Goal: Check status: Check status

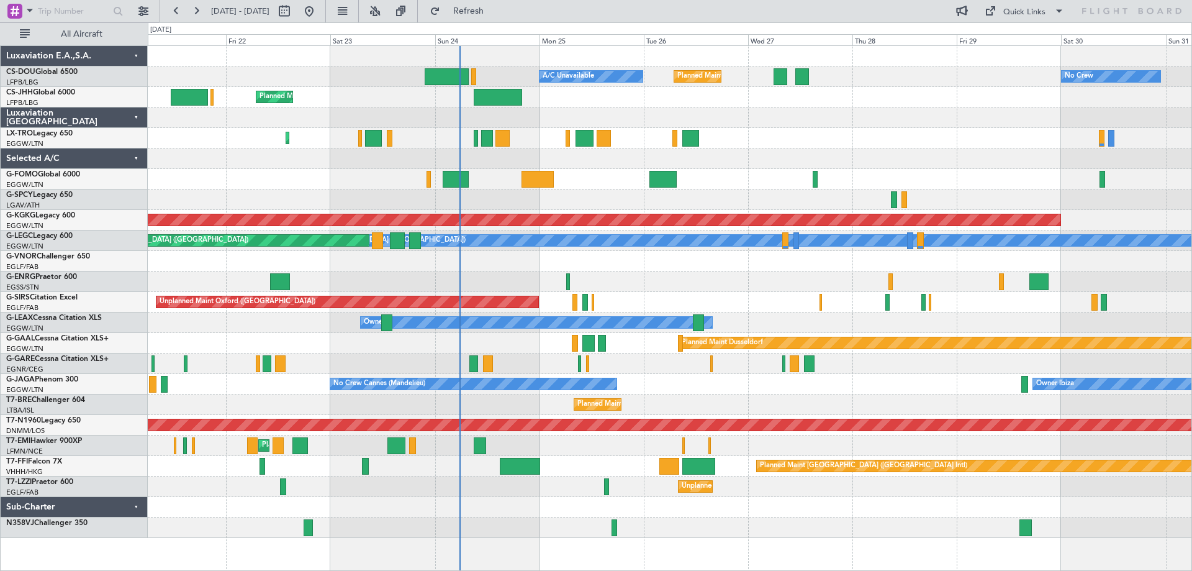
click at [858, 153] on div "Planned Maint [GEOGRAPHIC_DATA] ([GEOGRAPHIC_DATA]) A/C Unavailable No Crew Pla…" at bounding box center [670, 292] width 1044 height 492
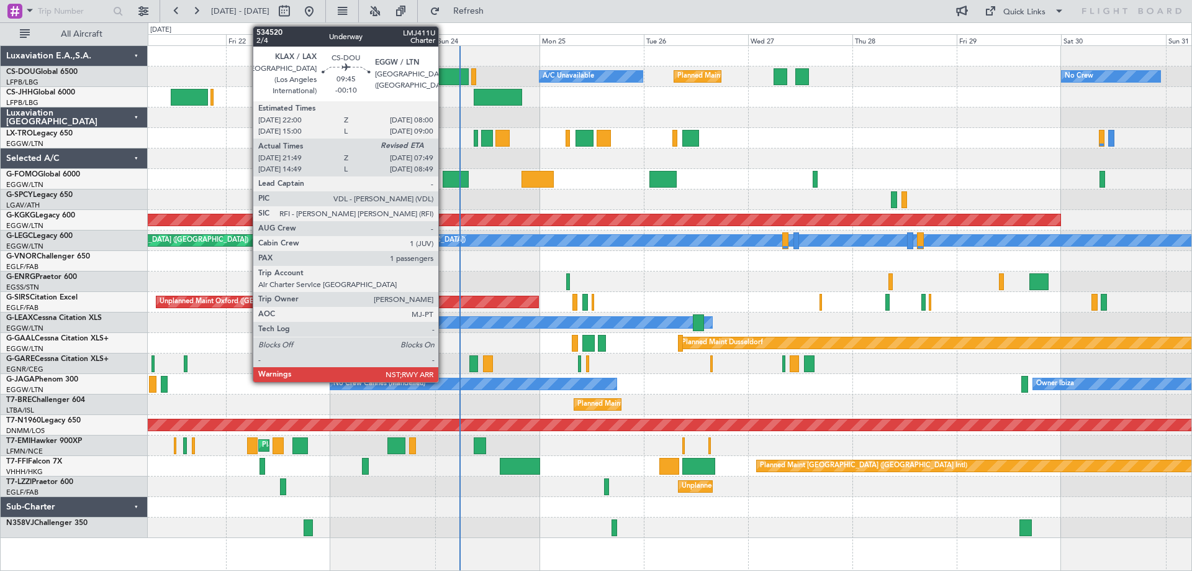
click at [444, 77] on div at bounding box center [447, 76] width 44 height 17
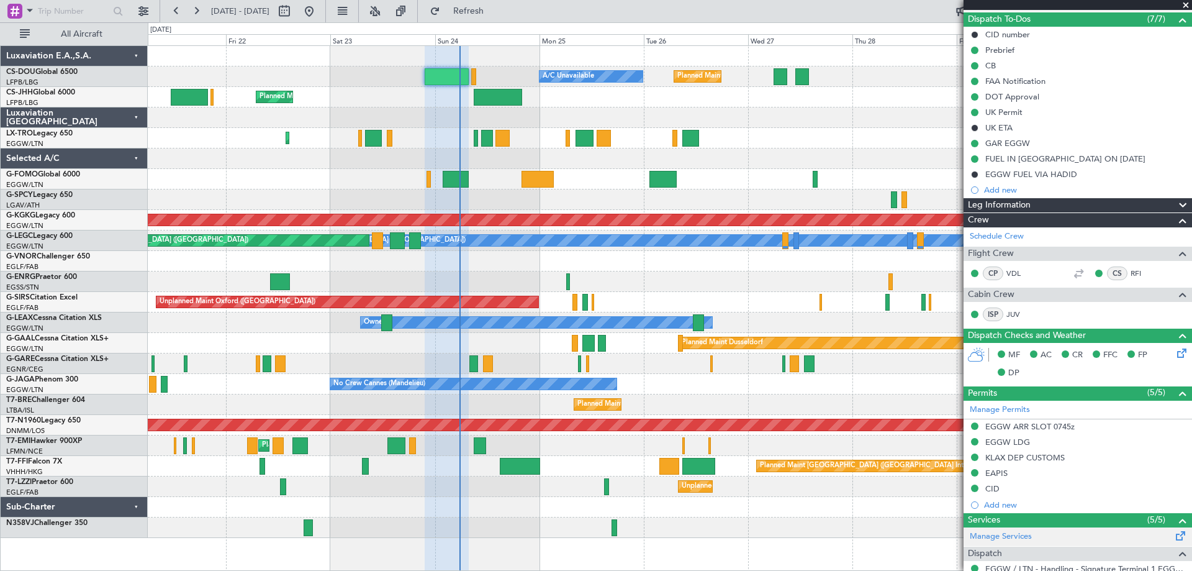
scroll to position [99, 0]
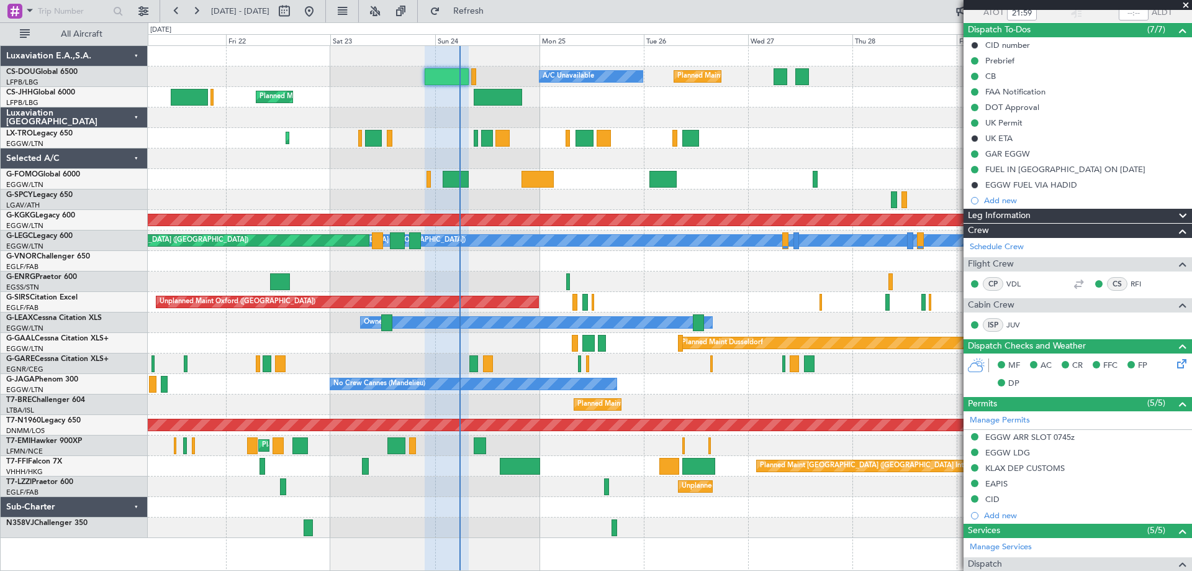
click at [1185, 2] on span at bounding box center [1186, 5] width 12 height 11
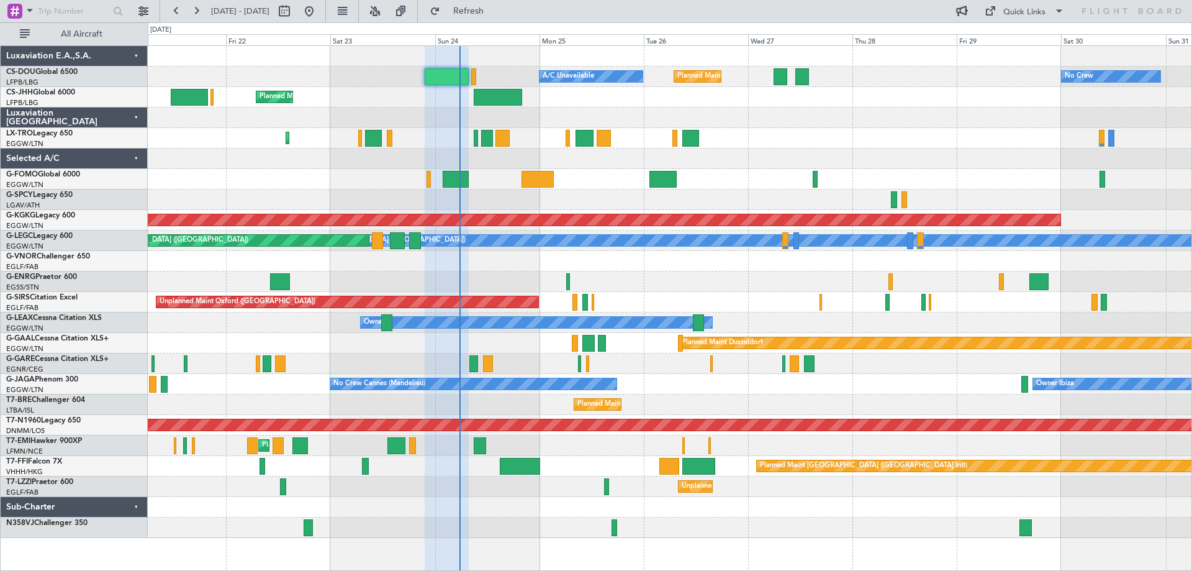
type input "0"
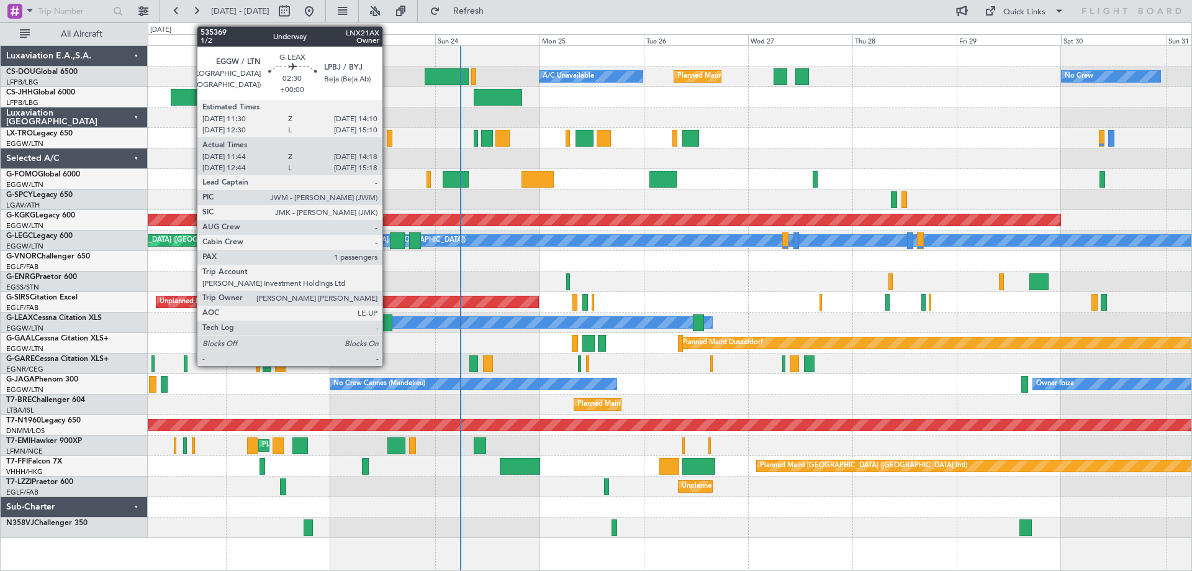
click at [388, 326] on div at bounding box center [386, 322] width 11 height 17
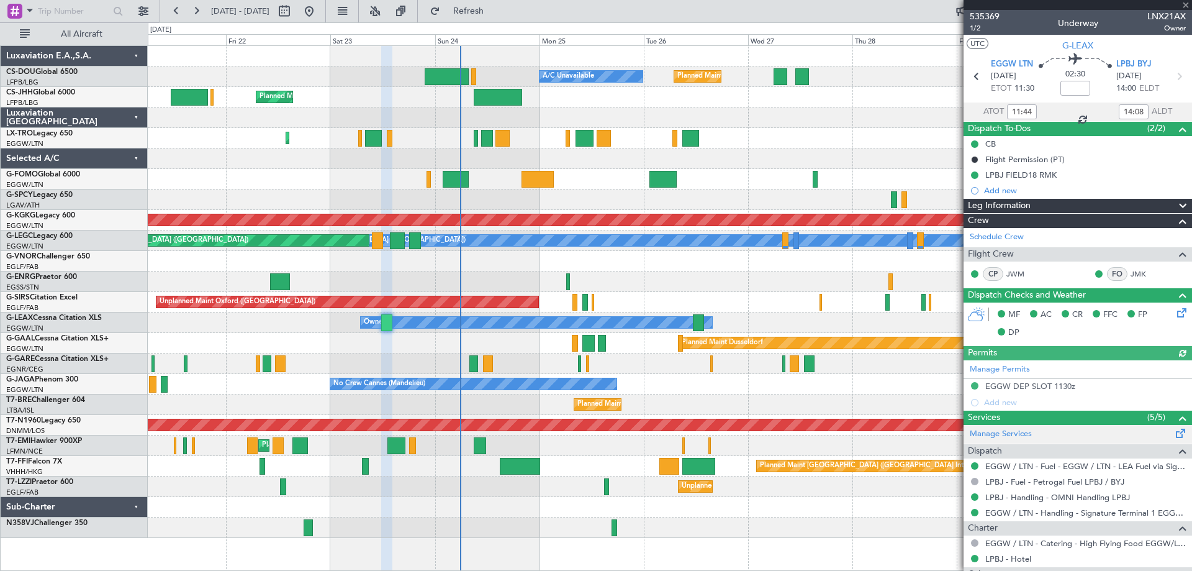
scroll to position [120, 0]
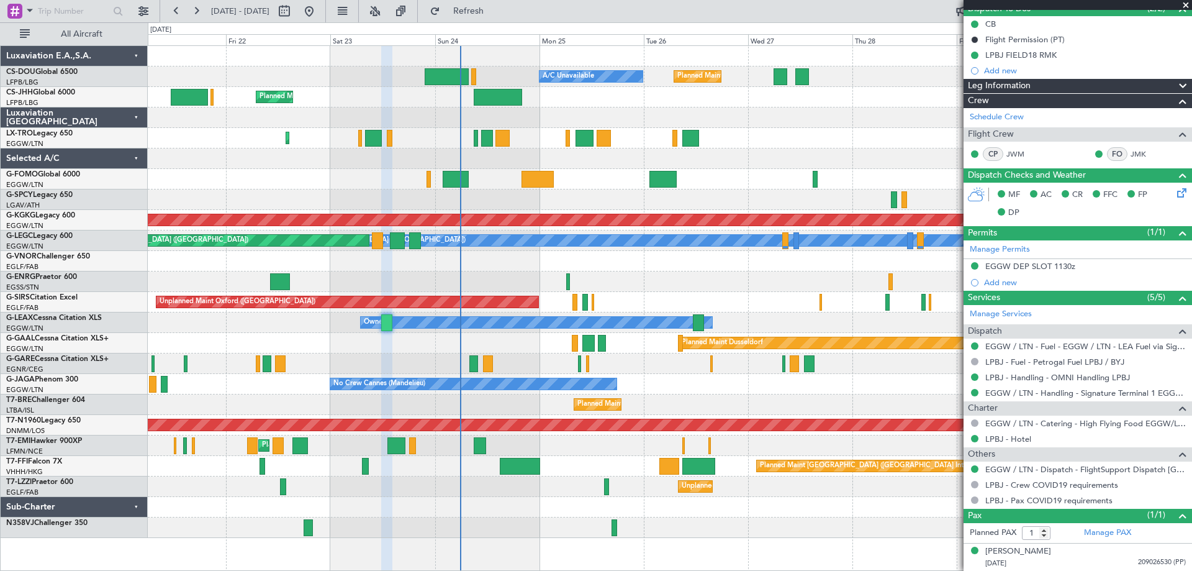
click at [1188, 4] on span at bounding box center [1186, 5] width 12 height 11
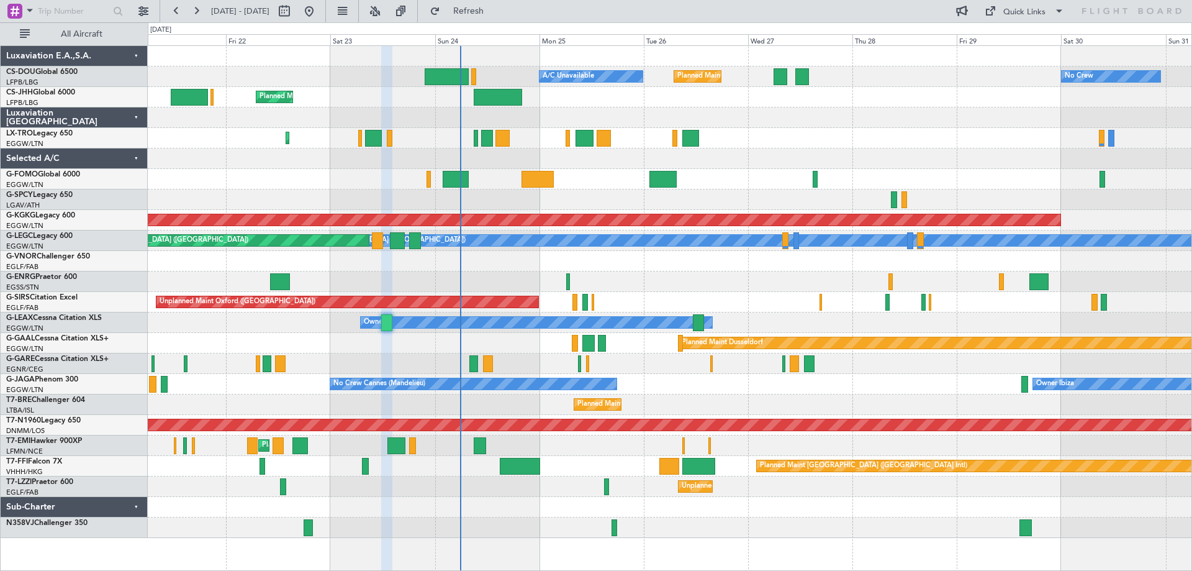
type input "0"
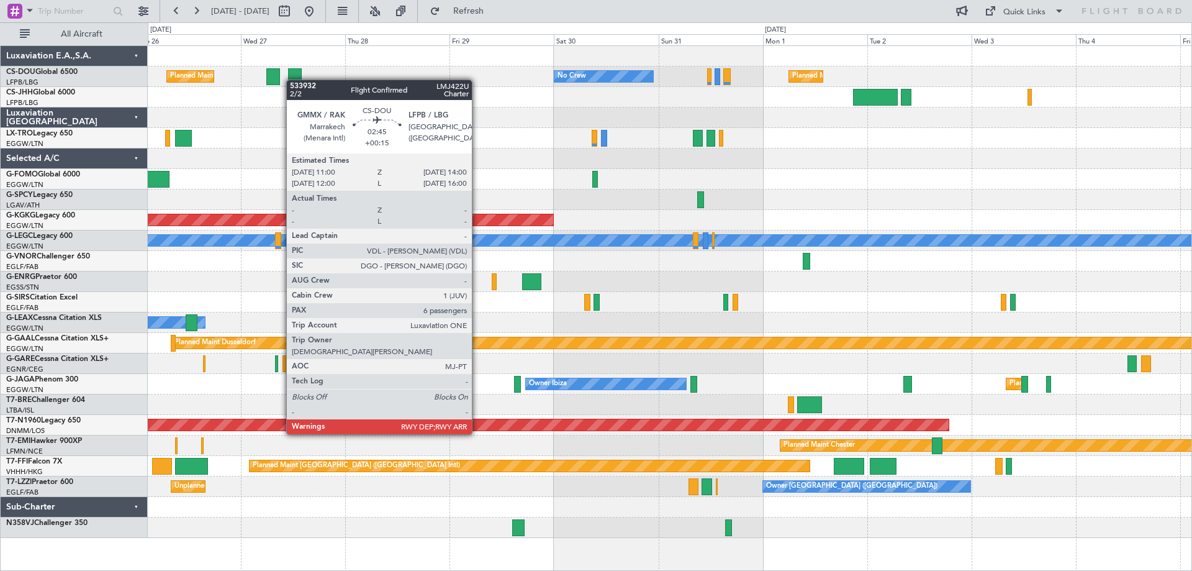
click at [293, 79] on div "Planned Maint [GEOGRAPHIC_DATA] ([GEOGRAPHIC_DATA]) No Crew Planned Maint [GEOG…" at bounding box center [670, 292] width 1044 height 492
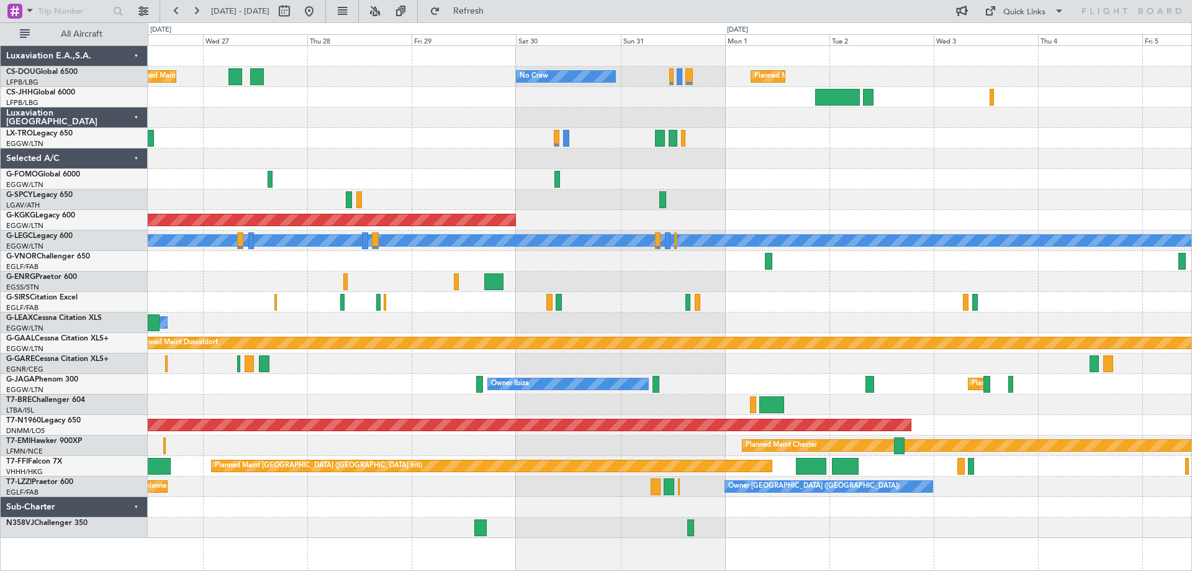
click at [414, 146] on div "Planned Maint [GEOGRAPHIC_DATA] ([GEOGRAPHIC_DATA]) No Crew Planned Maint [GEOG…" at bounding box center [670, 292] width 1044 height 492
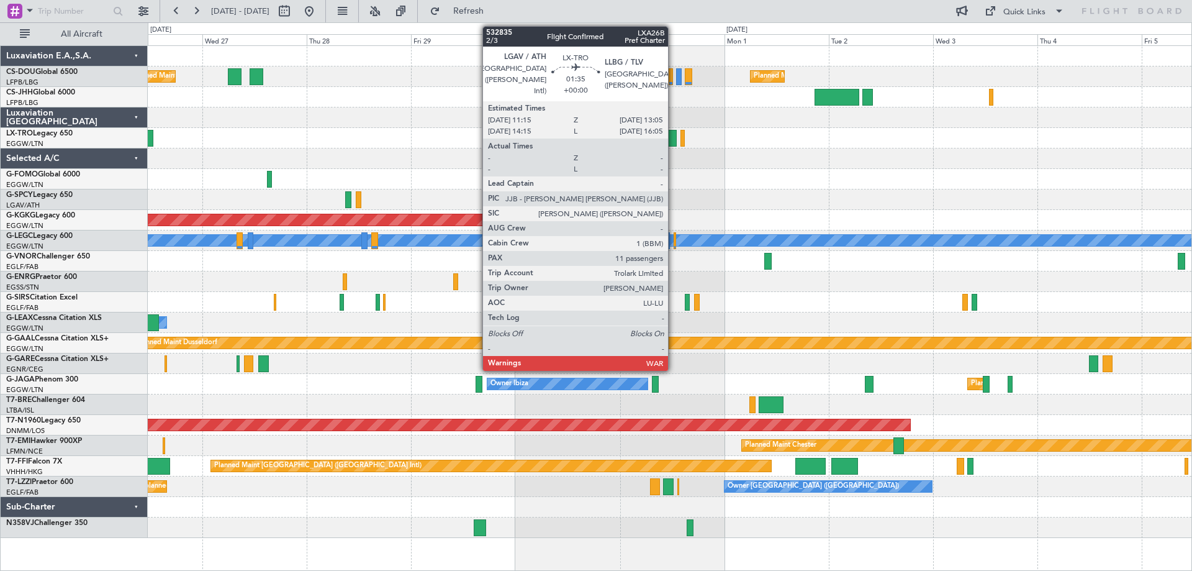
click at [674, 140] on div at bounding box center [672, 138] width 8 height 17
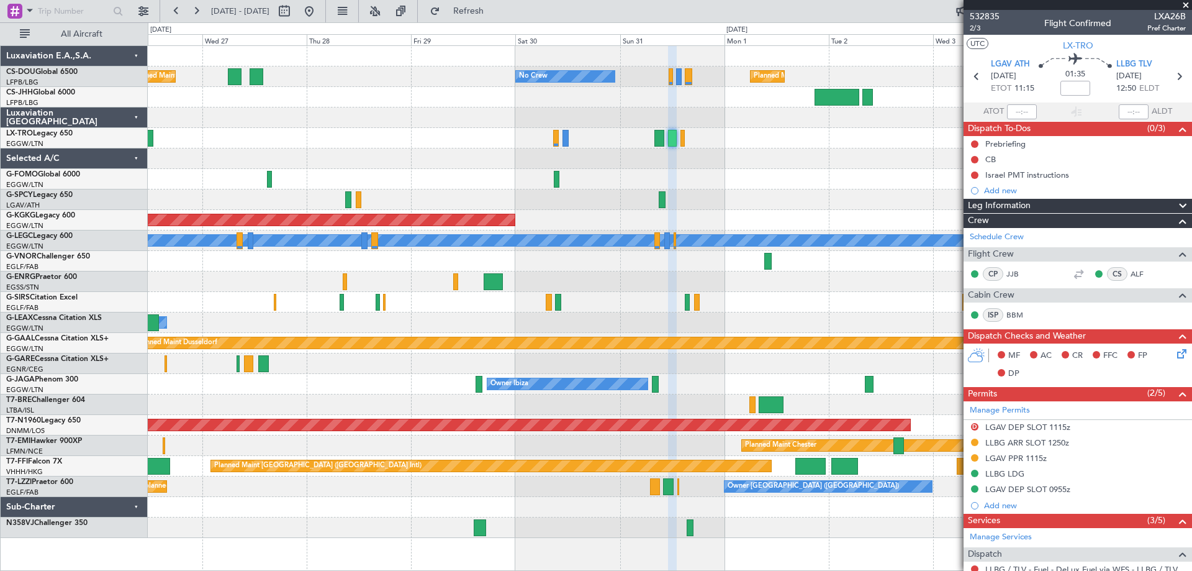
click at [1187, 3] on span at bounding box center [1186, 5] width 12 height 11
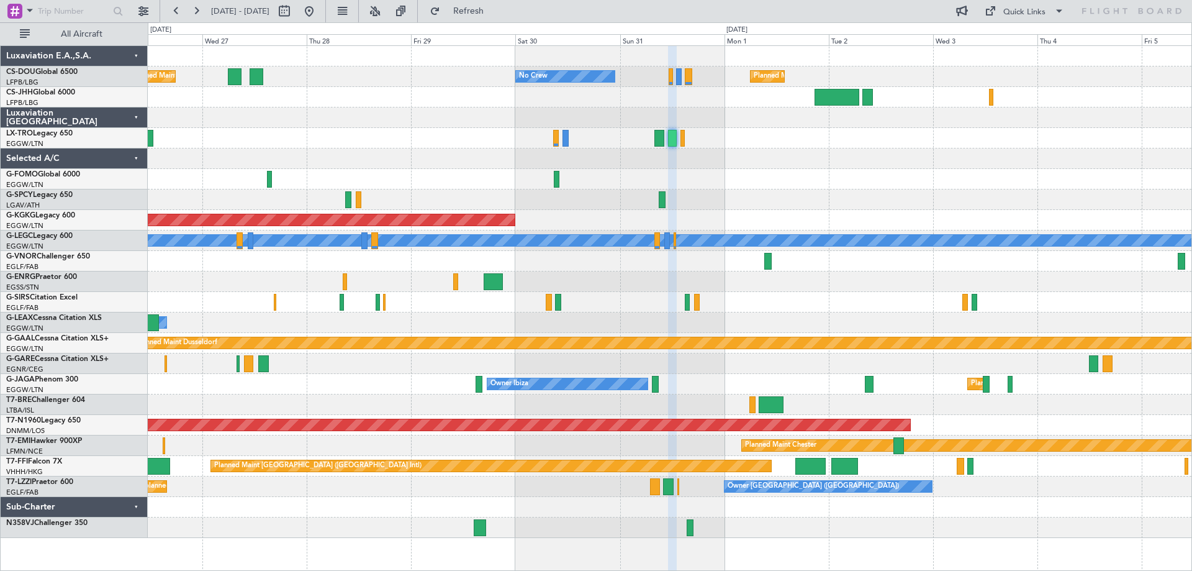
type input "0"
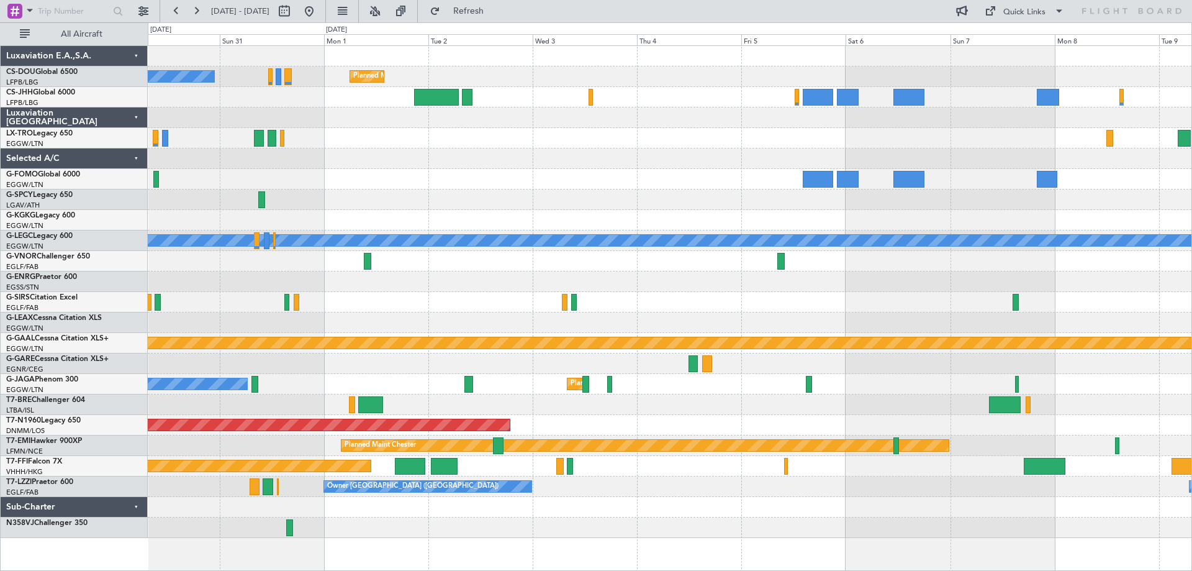
click at [504, 166] on div at bounding box center [670, 158] width 1044 height 20
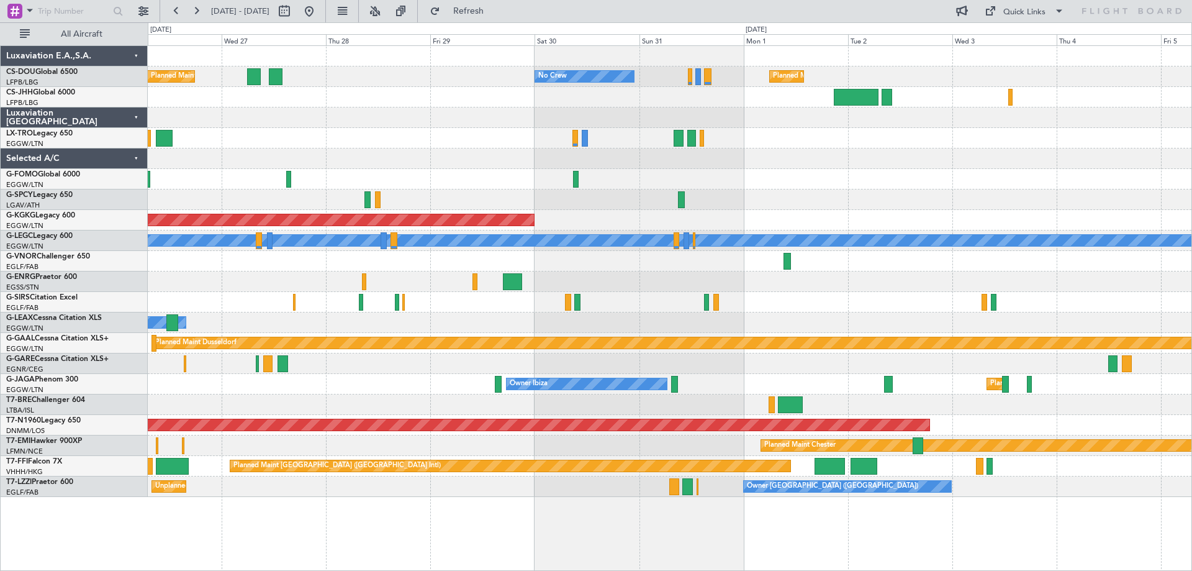
click at [1019, 155] on div "Planned Maint [GEOGRAPHIC_DATA] ([GEOGRAPHIC_DATA]) No Crew Planned Maint [GEOG…" at bounding box center [670, 271] width 1044 height 451
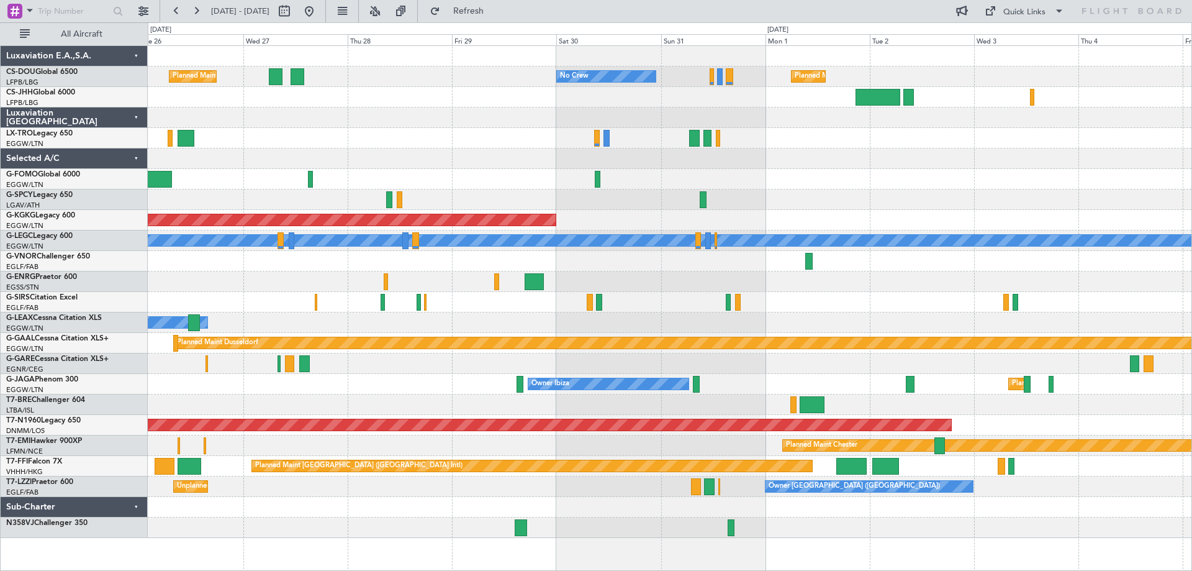
click at [658, 161] on div "Planned Maint [GEOGRAPHIC_DATA] ([GEOGRAPHIC_DATA]) Planned Maint [GEOGRAPHIC_D…" at bounding box center [670, 292] width 1044 height 492
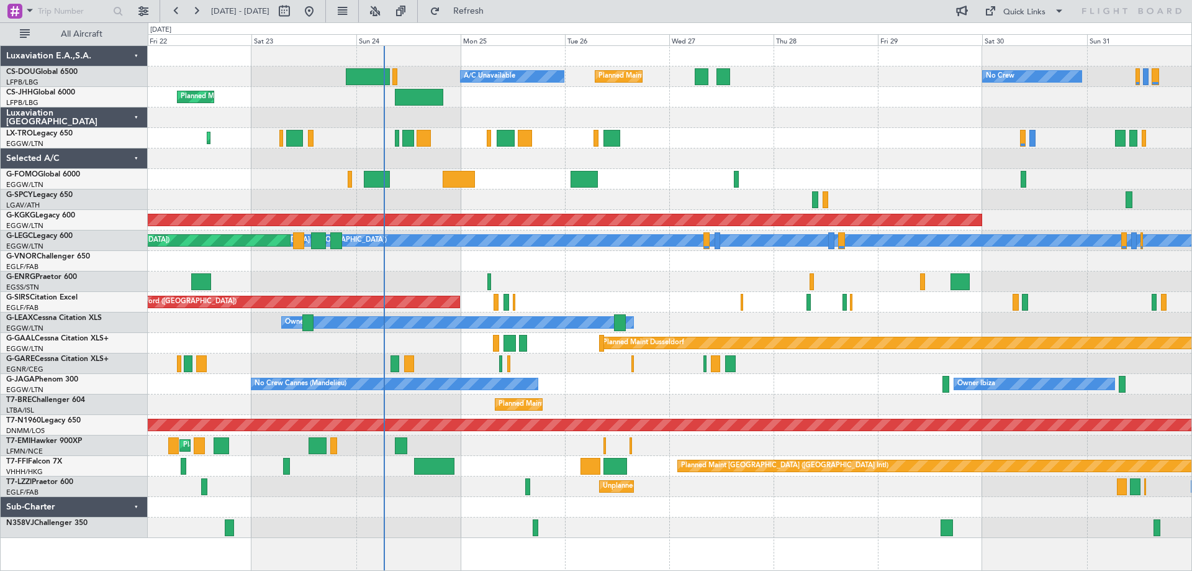
click at [830, 141] on div "Planned Maint [GEOGRAPHIC_DATA] ([GEOGRAPHIC_DATA])" at bounding box center [670, 138] width 1044 height 20
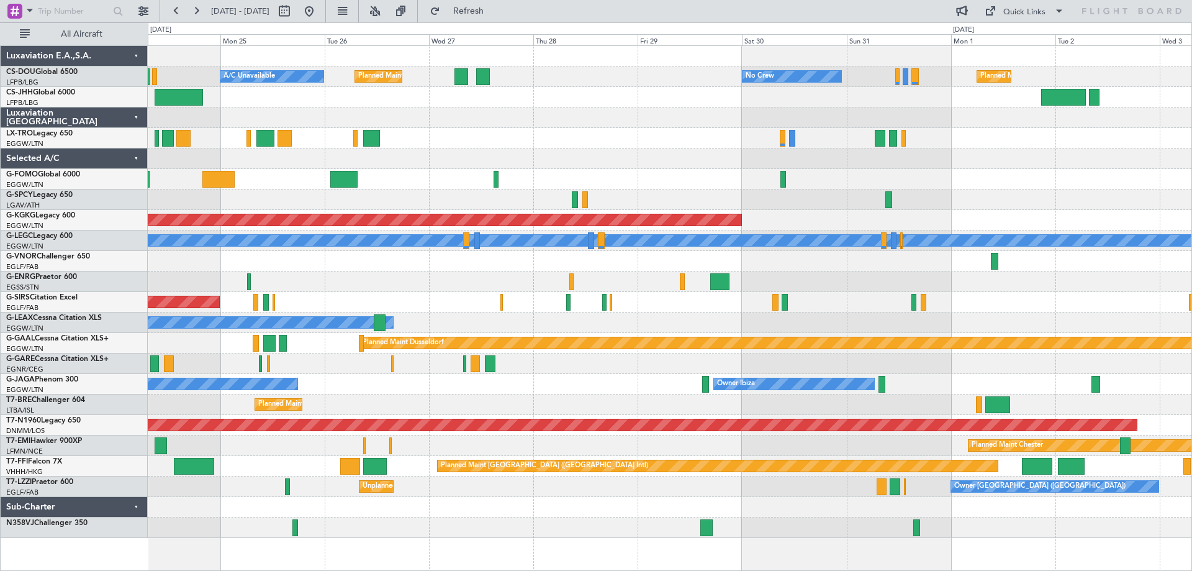
click at [414, 112] on div at bounding box center [670, 117] width 1044 height 20
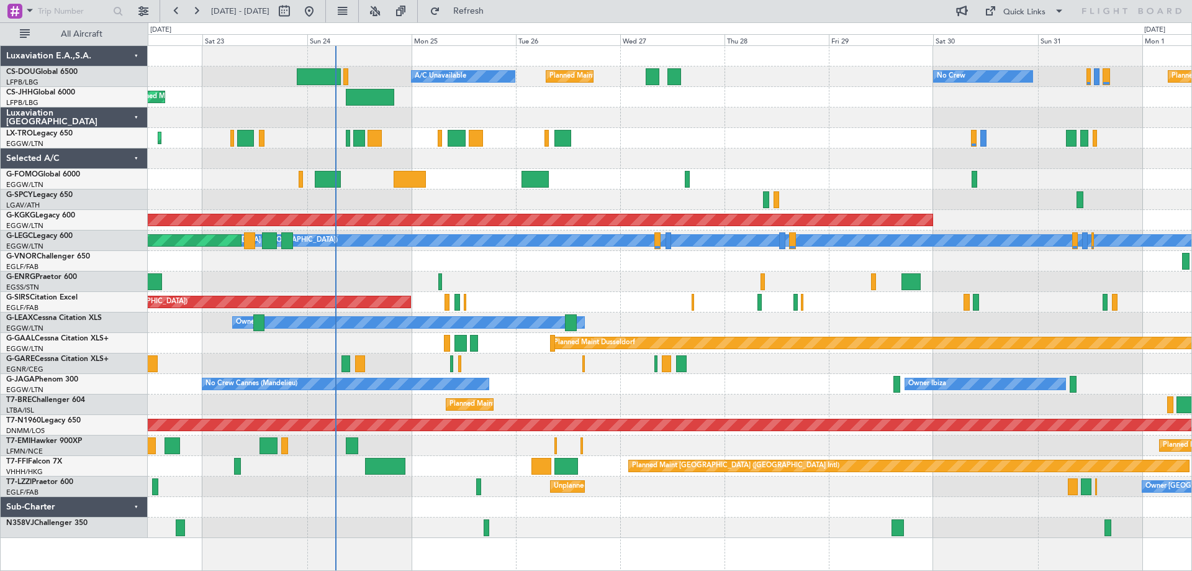
click at [491, 163] on div "Planned Maint [GEOGRAPHIC_DATA] ([GEOGRAPHIC_DATA]) No Crew A/C Unavailable Pla…" at bounding box center [670, 292] width 1044 height 492
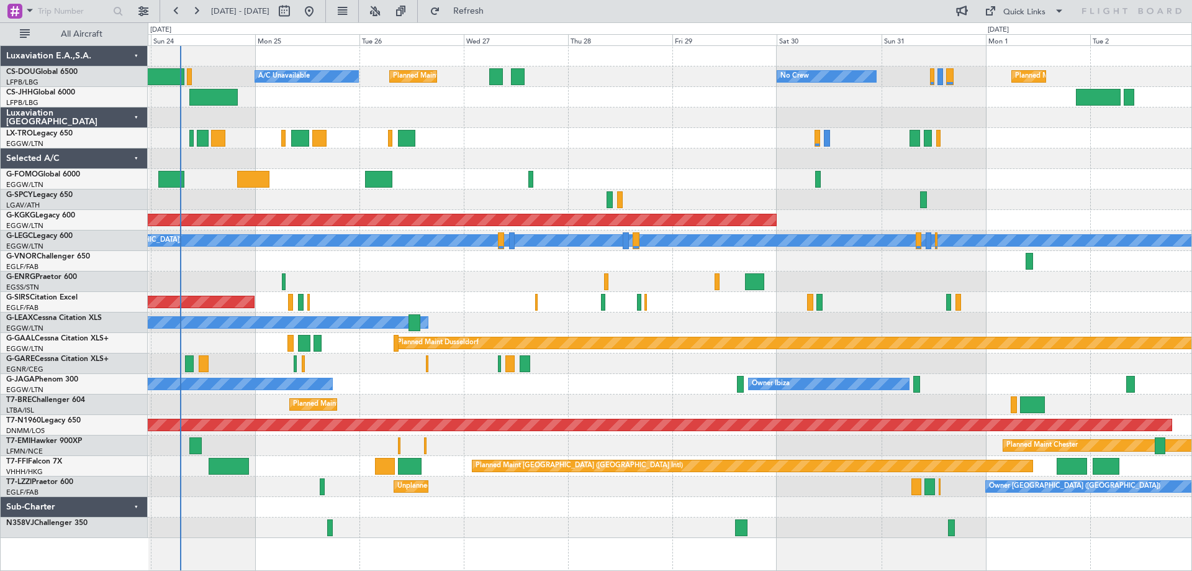
click at [721, 171] on div "Planned Maint [GEOGRAPHIC_DATA] ([GEOGRAPHIC_DATA]) A/C Unavailable Planned Mai…" at bounding box center [670, 292] width 1044 height 492
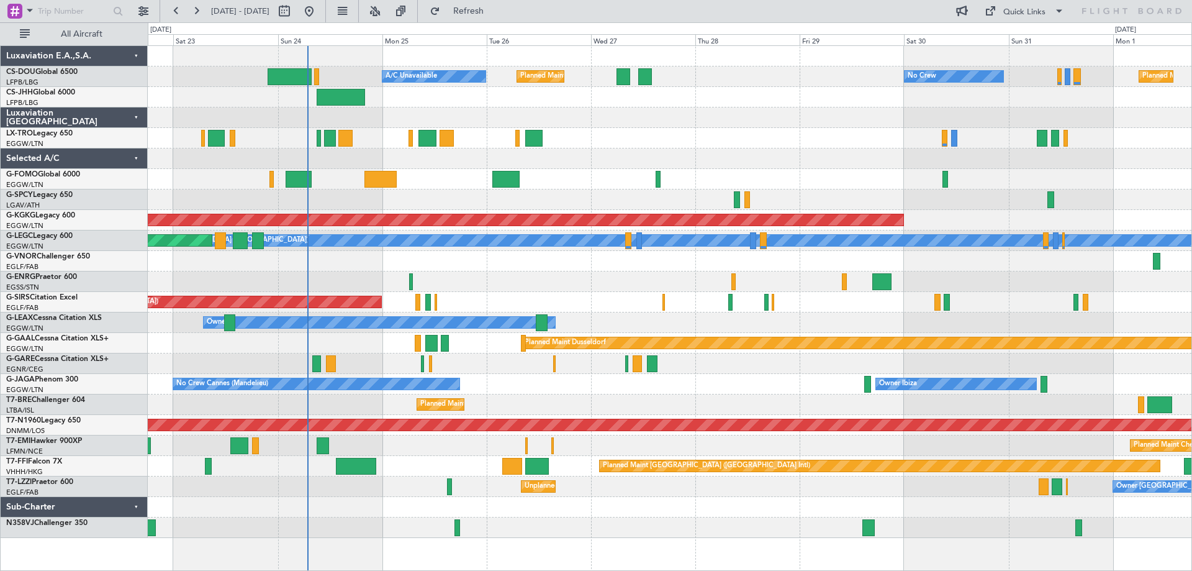
click at [647, 128] on div "Planned Maint [GEOGRAPHIC_DATA] ([GEOGRAPHIC_DATA])" at bounding box center [670, 138] width 1044 height 20
